Goal: Find contact information: Find contact information

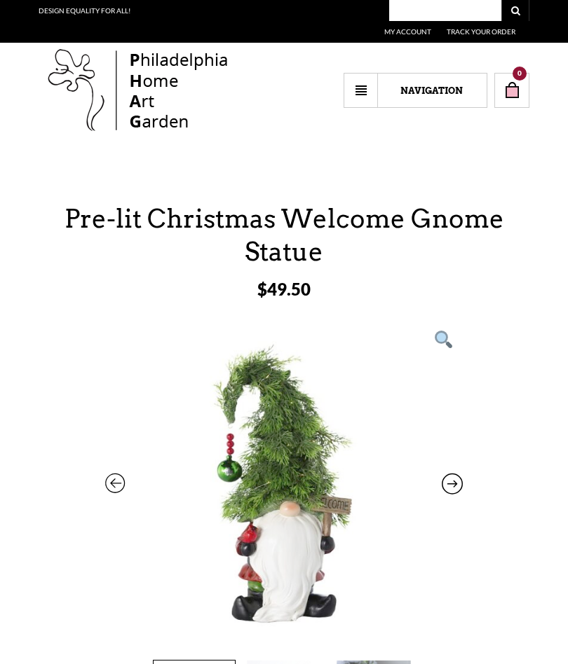
click at [490, 485] on div "Pre-lit Christmas Welcome Gnome Statue $ 49.50 Pre-lit Christmas Welcome Gnome …" at bounding box center [284, 613] width 491 height 820
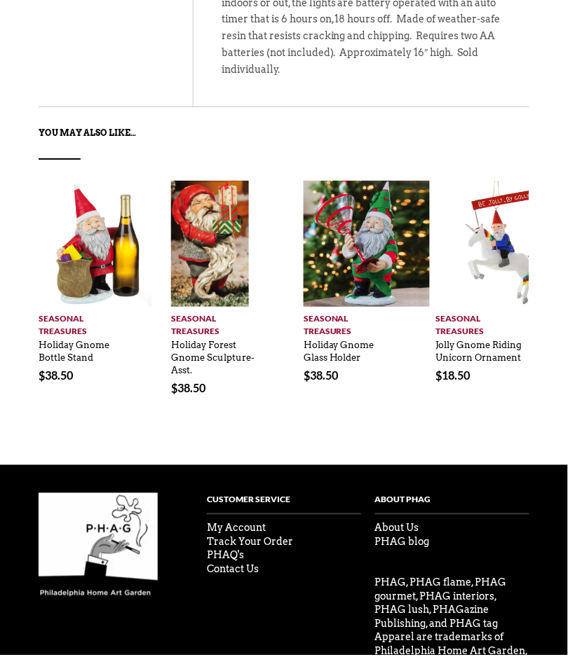
scroll to position [1226, 0]
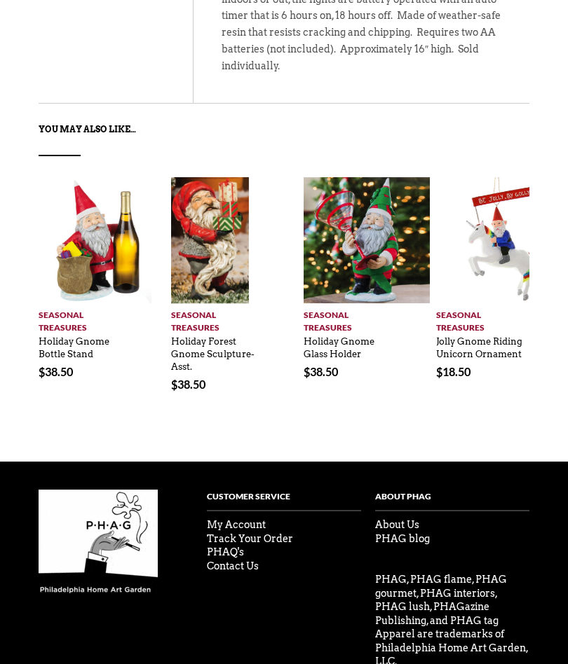
click at [467, 573] on p "PHAG, PHAG flame, PHAG gourmet, PHAG interiors, PHAG lush, PHAGazine Publishing…" at bounding box center [452, 621] width 154 height 96
click at [233, 561] on link "Contact Us" at bounding box center [233, 566] width 52 height 11
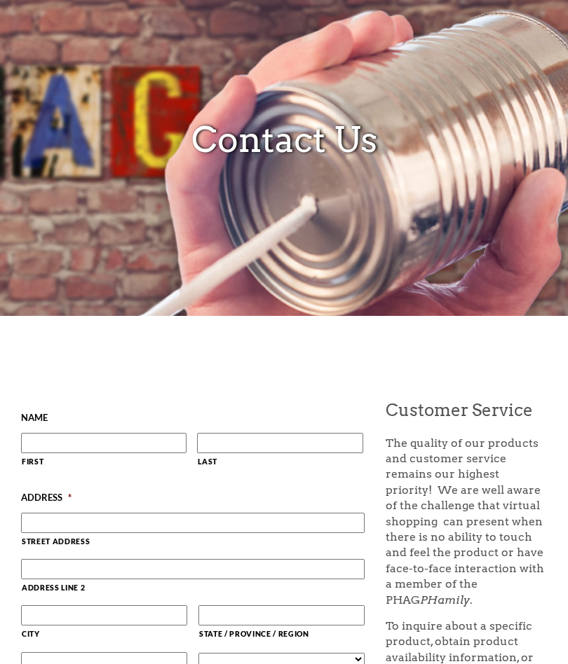
scroll to position [83, 0]
